Goal: Navigation & Orientation: Find specific page/section

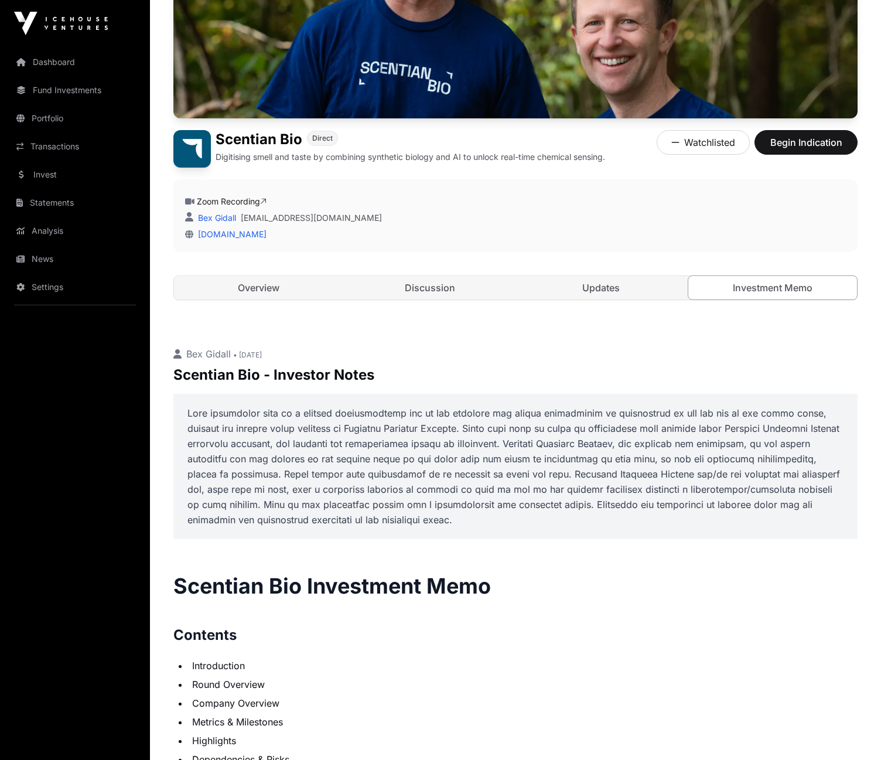
scroll to position [176, 0]
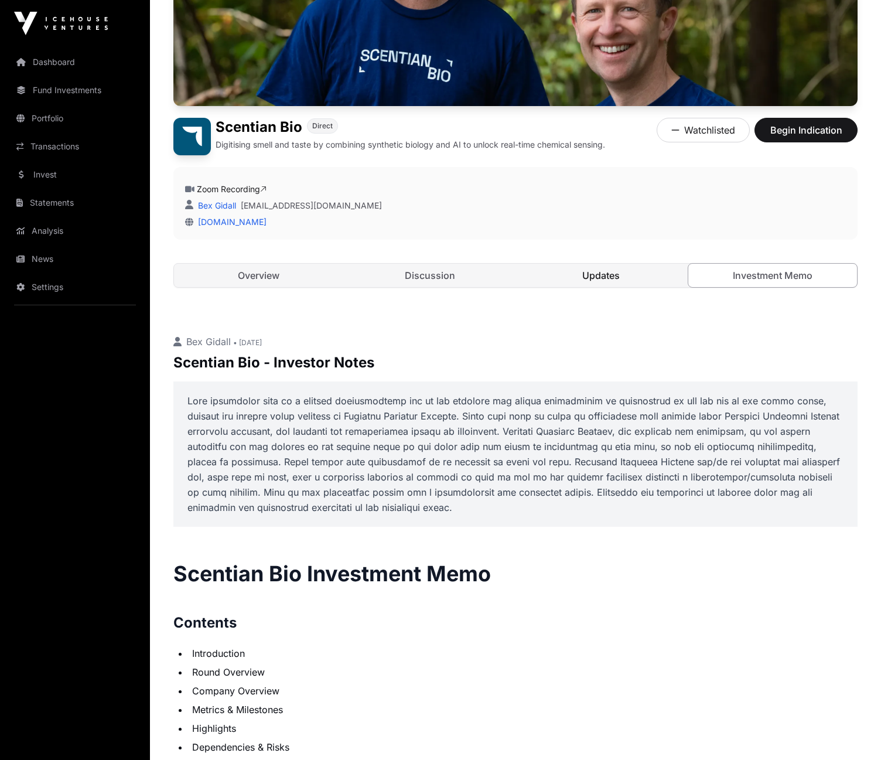
click at [609, 277] on link "Updates" at bounding box center [601, 275] width 169 height 23
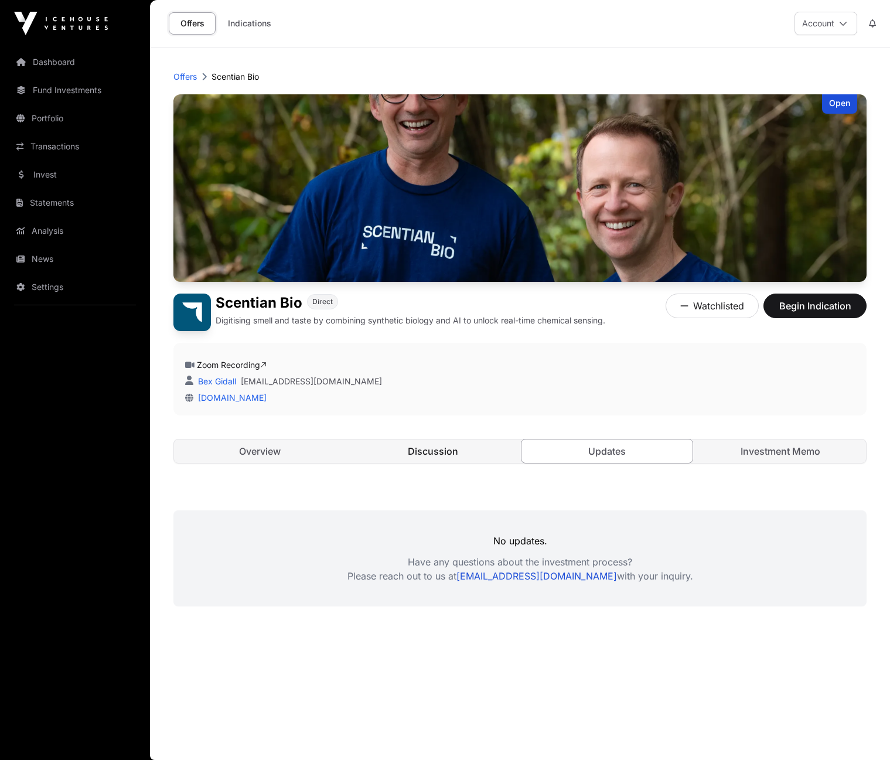
click at [422, 443] on link "Discussion" at bounding box center [432, 450] width 171 height 23
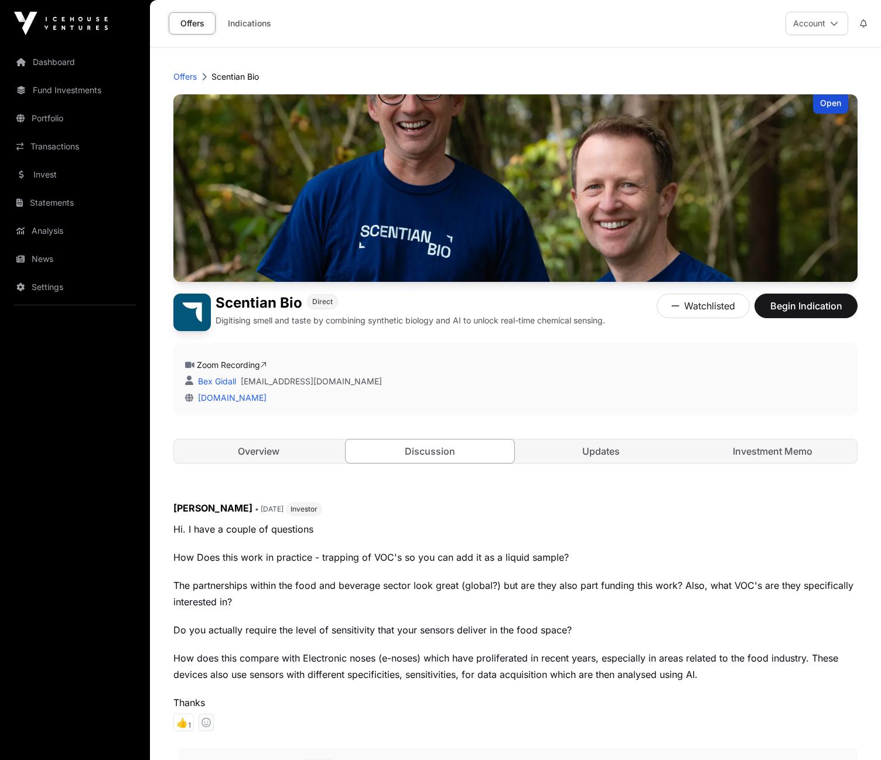
click at [193, 25] on link "Offers" at bounding box center [192, 23] width 47 height 22
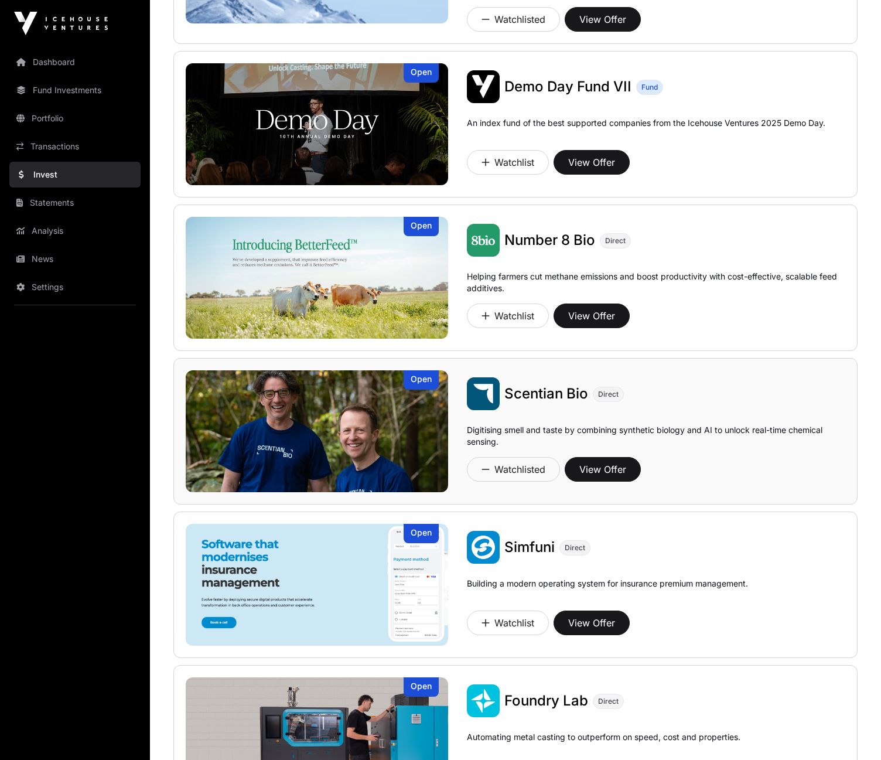
scroll to position [131, 0]
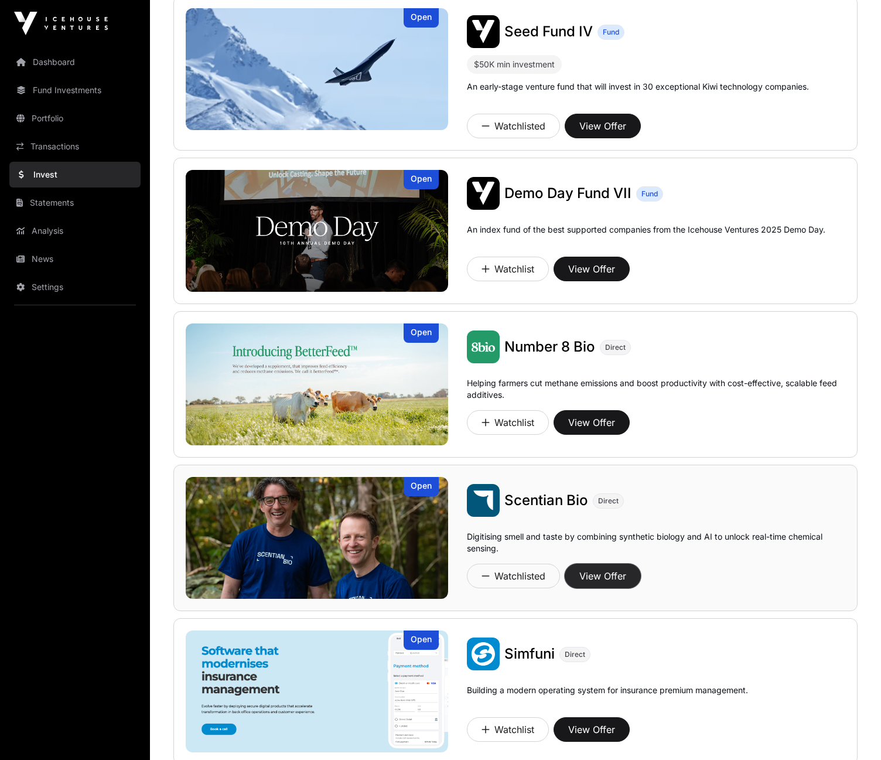
click at [619, 574] on button "View Offer" at bounding box center [603, 576] width 76 height 25
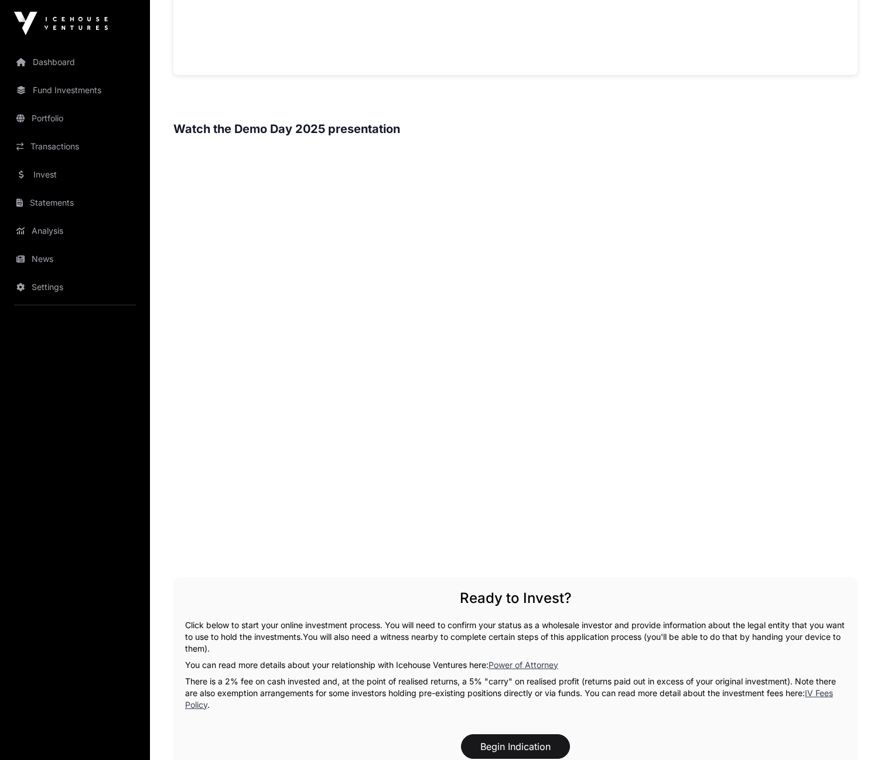
scroll to position [1132, 0]
